Goal: Entertainment & Leisure: Consume media (video, audio)

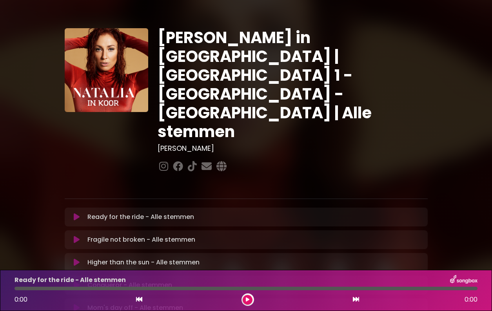
click at [242, 297] on div at bounding box center [248, 300] width 13 height 13
click at [252, 303] on div at bounding box center [248, 300] width 13 height 13
click at [244, 298] on button at bounding box center [248, 300] width 10 height 10
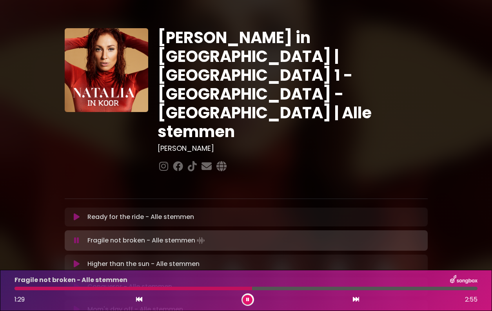
click at [236, 289] on div at bounding box center [134, 289] width 238 height 4
click at [228, 289] on div at bounding box center [127, 289] width 224 height 4
click at [220, 288] on div at bounding box center [137, 289] width 244 height 4
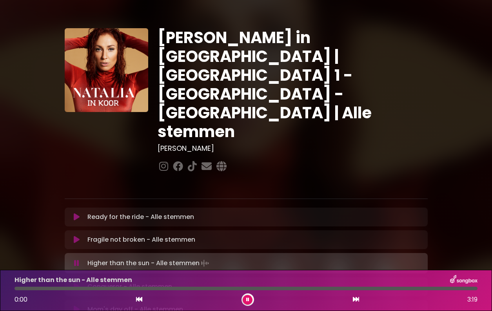
click at [137, 303] on button at bounding box center [139, 300] width 7 height 10
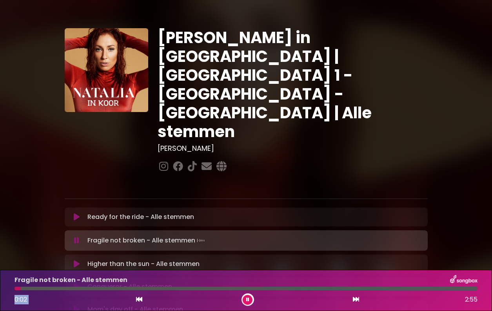
drag, startPoint x: 19, startPoint y: 289, endPoint x: 169, endPoint y: 293, distance: 150.7
click at [169, 293] on div "Fragile not broken - Alle stemmen 0:02 2:55" at bounding box center [246, 290] width 473 height 31
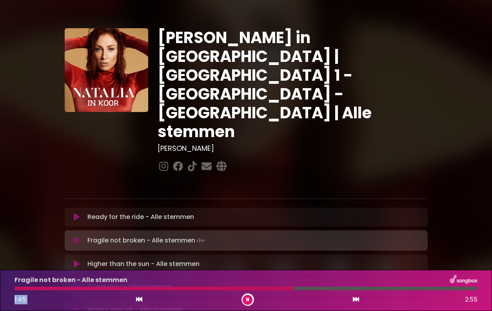
click at [246, 289] on div at bounding box center [154, 289] width 279 height 4
click at [235, 291] on div "Fragile not broken - Alle stemmen 1:28 2:55" at bounding box center [246, 290] width 473 height 31
click at [229, 289] on div at bounding box center [132, 289] width 235 height 4
click at [360, 300] on div "1:36 2:55" at bounding box center [246, 300] width 473 height 13
click at [355, 300] on icon at bounding box center [356, 300] width 6 height 6
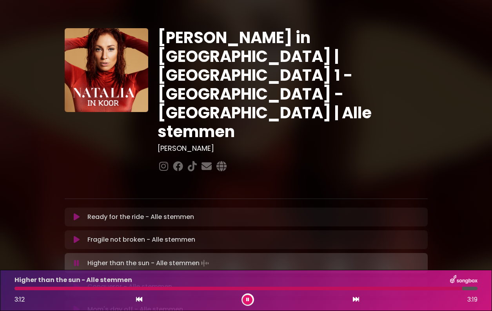
click at [344, 288] on div at bounding box center [239, 289] width 448 height 4
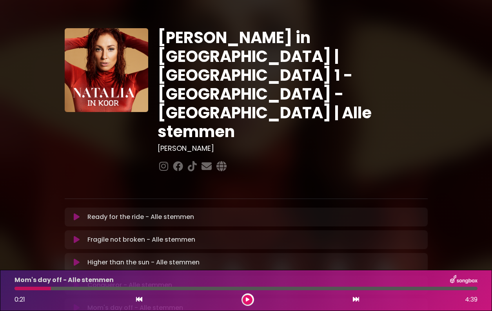
click at [246, 302] on button at bounding box center [248, 300] width 10 height 10
click at [250, 298] on button at bounding box center [248, 300] width 10 height 10
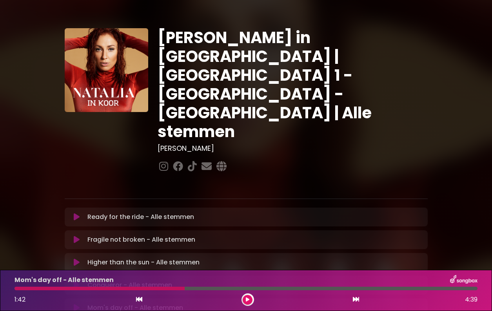
click at [250, 298] on button at bounding box center [248, 300] width 10 height 10
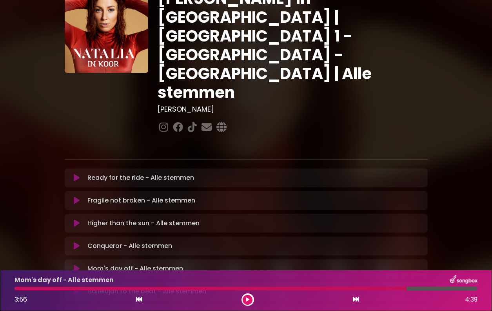
scroll to position [40, 0]
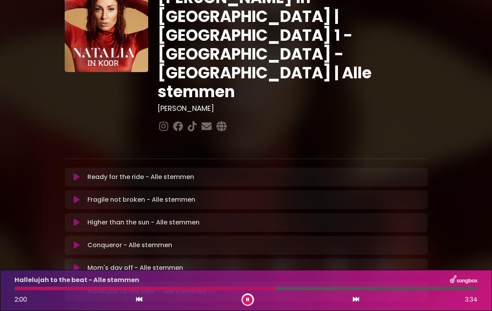
click at [230, 287] on div "Hallelujah to the beat - Alle stemmen 2:00 3:34" at bounding box center [246, 290] width 473 height 31
click at [262, 289] on div at bounding box center [147, 289] width 265 height 4
click at [242, 290] on div at bounding box center [139, 289] width 248 height 4
click at [220, 290] on div at bounding box center [129, 289] width 228 height 4
click at [208, 289] on div at bounding box center [118, 289] width 207 height 4
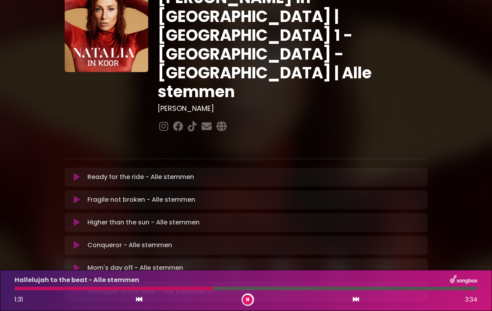
click at [193, 289] on div at bounding box center [114, 289] width 198 height 4
click at [184, 288] on div at bounding box center [105, 289] width 180 height 4
click at [167, 288] on div at bounding box center [100, 289] width 170 height 4
click at [157, 288] on div at bounding box center [92, 289] width 155 height 4
click at [256, 291] on div "Hallelujah to the beat - Alle stemmen 2:10 3:34" at bounding box center [246, 290] width 473 height 31
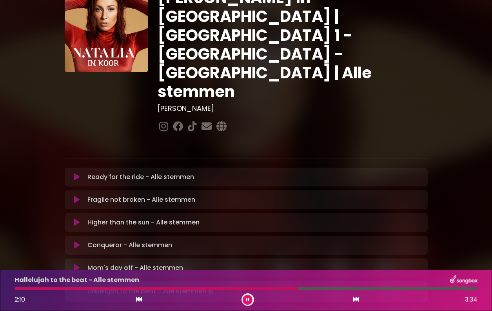
click at [270, 289] on div at bounding box center [156, 289] width 283 height 4
click at [255, 290] on div at bounding box center [143, 289] width 257 height 4
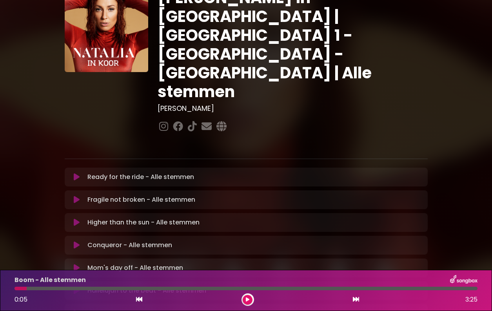
click at [248, 298] on icon at bounding box center [248, 300] width 4 height 5
click at [246, 303] on button at bounding box center [248, 300] width 10 height 10
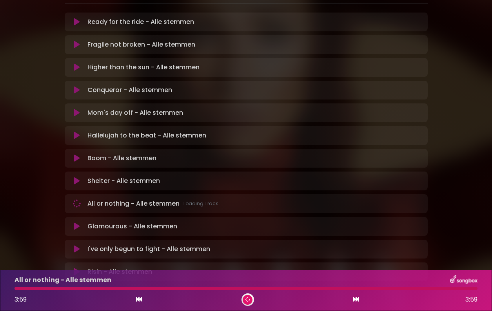
scroll to position [194, 0]
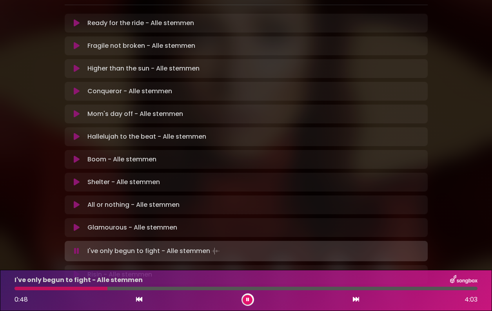
click at [100, 288] on div at bounding box center [61, 289] width 93 height 4
click at [92, 289] on div at bounding box center [58, 289] width 87 height 4
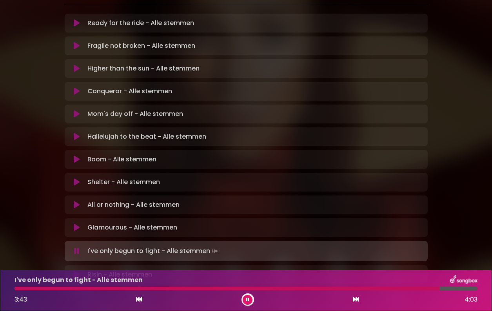
click at [396, 288] on div at bounding box center [227, 289] width 425 height 4
click at [376, 291] on div "I've only begun to fight - Alle stemmen 3:21 4:03" at bounding box center [246, 290] width 473 height 31
click at [377, 291] on div "I've only begun to fight - Alle stemmen 3:22 4:03" at bounding box center [246, 290] width 473 height 31
click at [377, 288] on div at bounding box center [209, 289] width 388 height 4
click at [364, 289] on div at bounding box center [197, 289] width 364 height 4
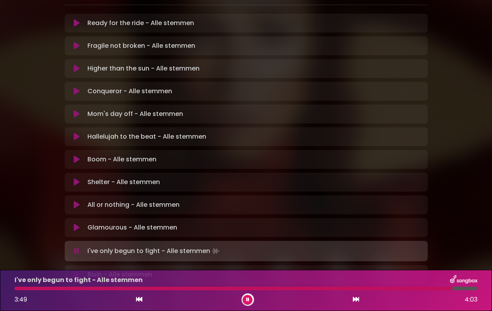
click at [381, 289] on div at bounding box center [234, 289] width 438 height 4
